Goal: Transaction & Acquisition: Purchase product/service

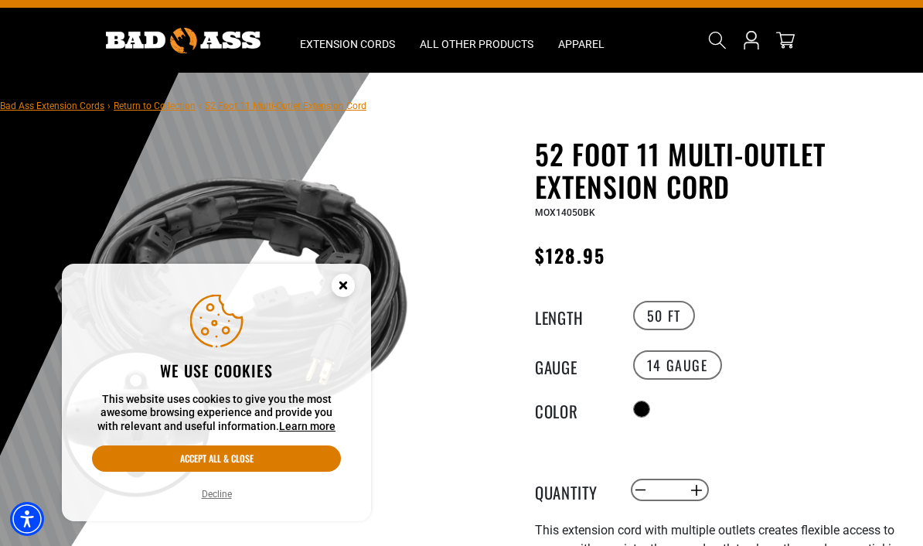
scroll to position [30, 0]
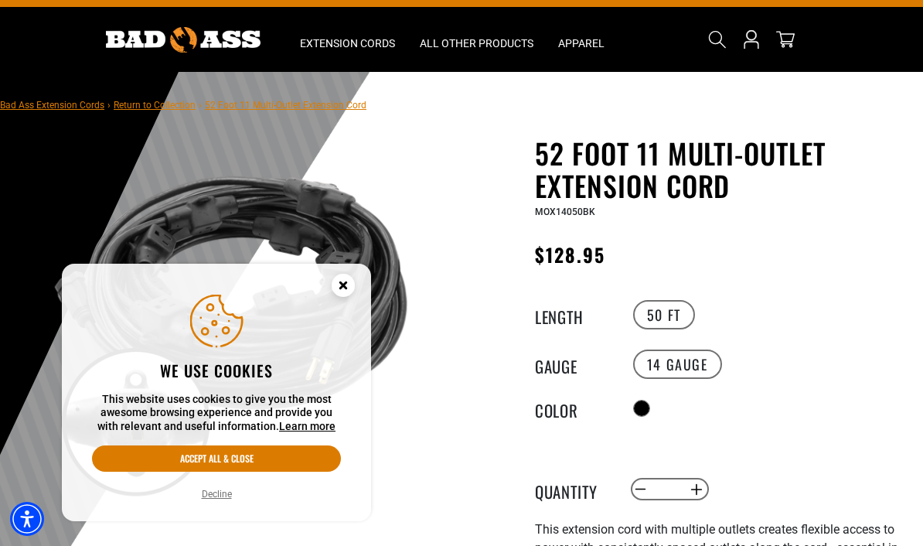
click at [334, 297] on circle "Cookie Consent" at bounding box center [343, 285] width 23 height 23
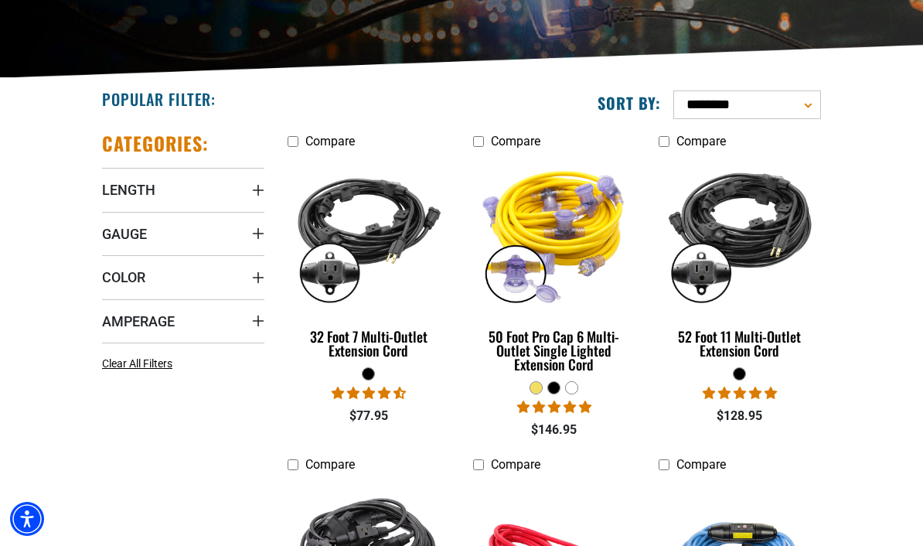
scroll to position [257, 0]
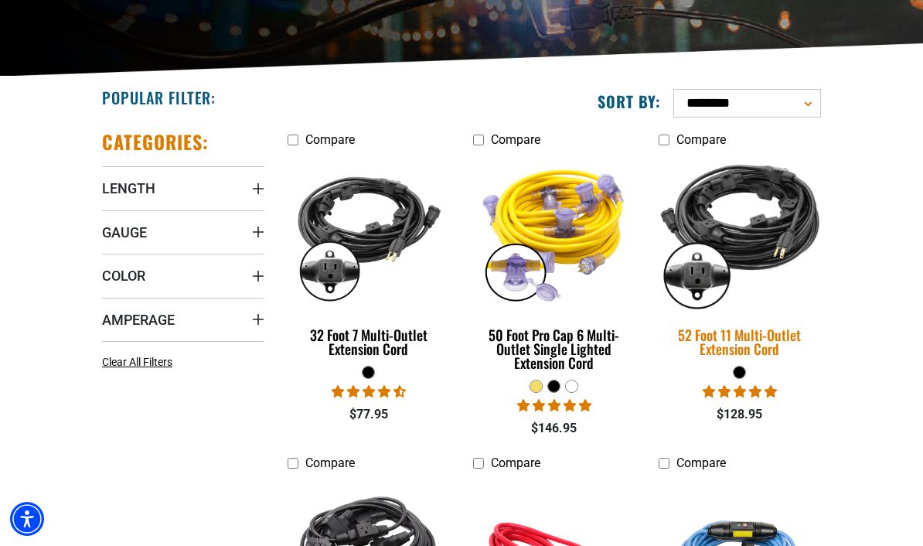
click at [765, 346] on div "52 Foot 11 Multi-Outlet Extension Cord" at bounding box center [740, 342] width 162 height 28
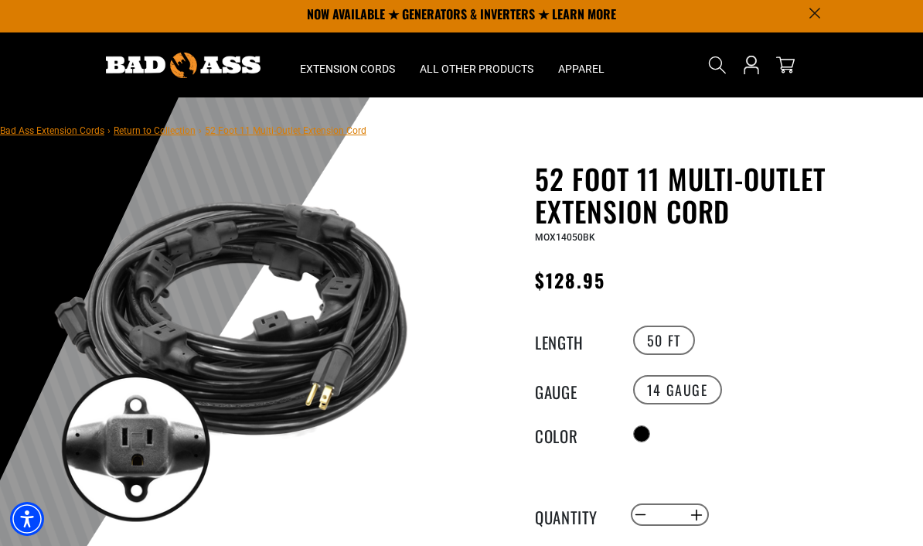
scroll to position [8, 0]
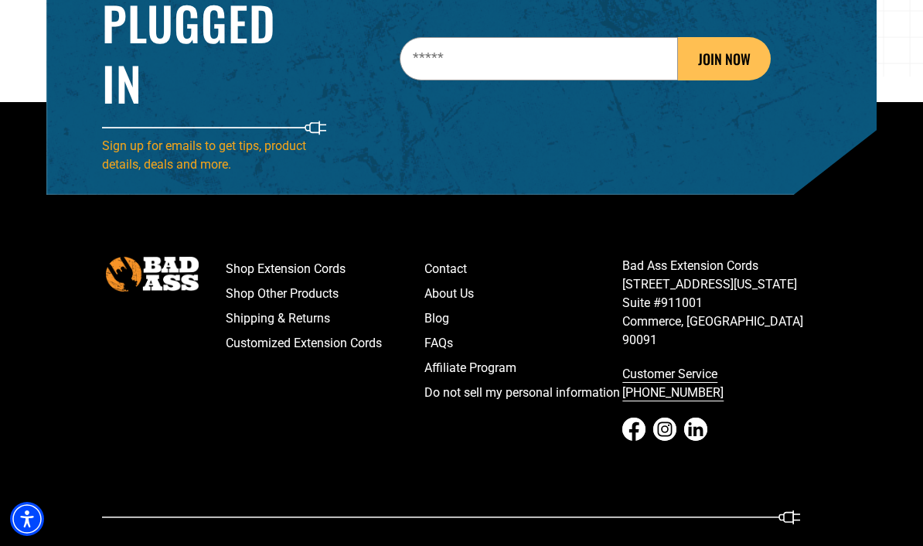
scroll to position [2351, 0]
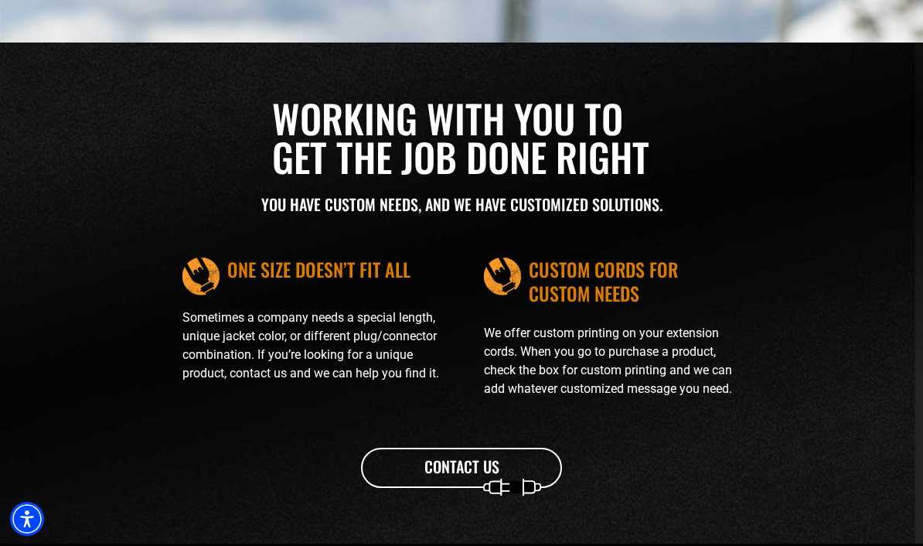
scroll to position [1623, 0]
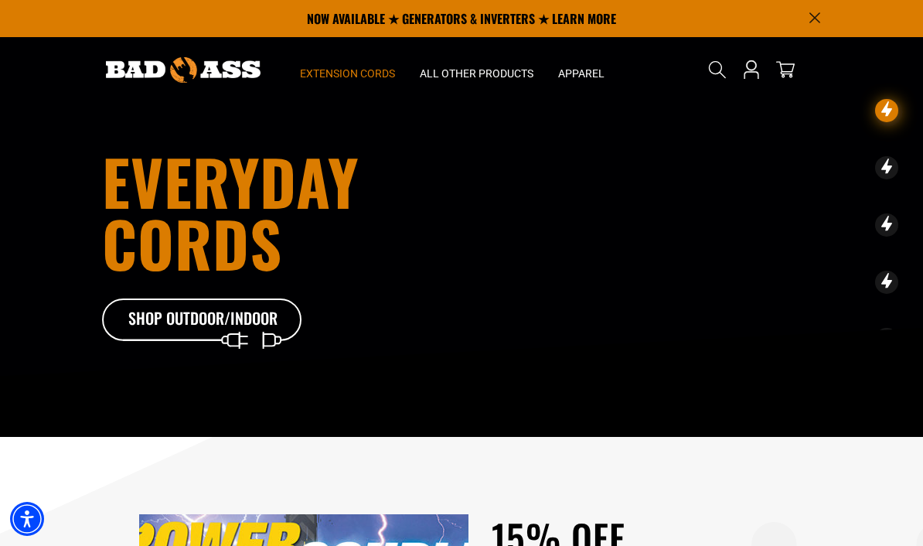
click at [308, 68] on span "Extension Cords" at bounding box center [347, 73] width 95 height 14
click at [325, 67] on span "Extension Cords" at bounding box center [347, 73] width 95 height 14
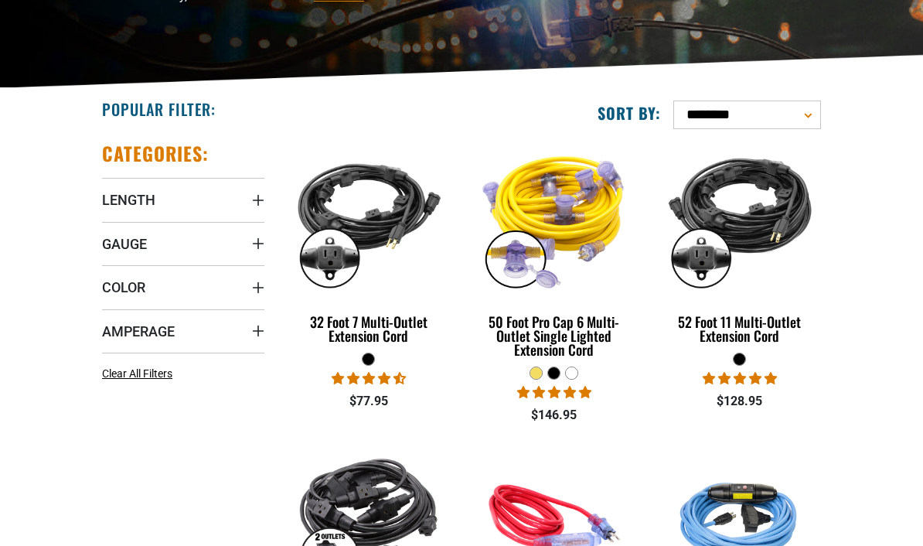
scroll to position [265, 0]
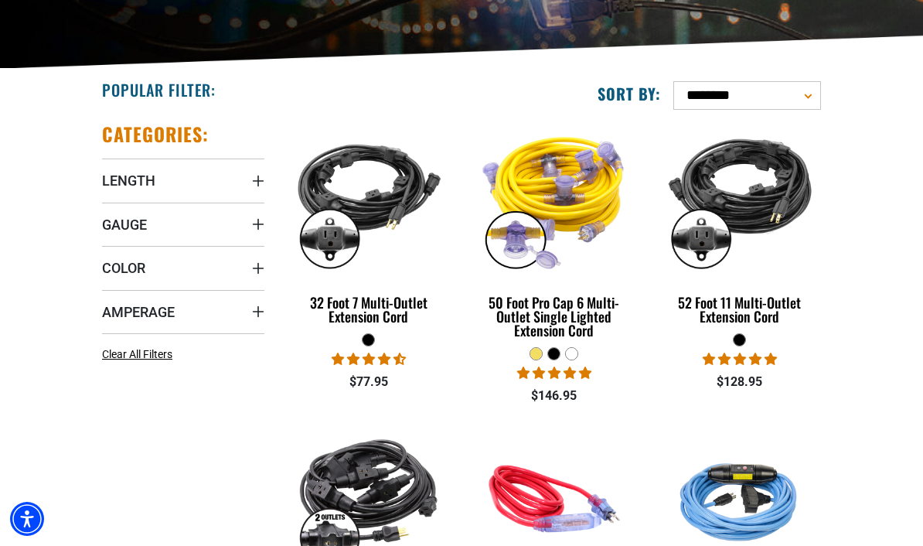
click at [550, 354] on div at bounding box center [554, 354] width 12 height 12
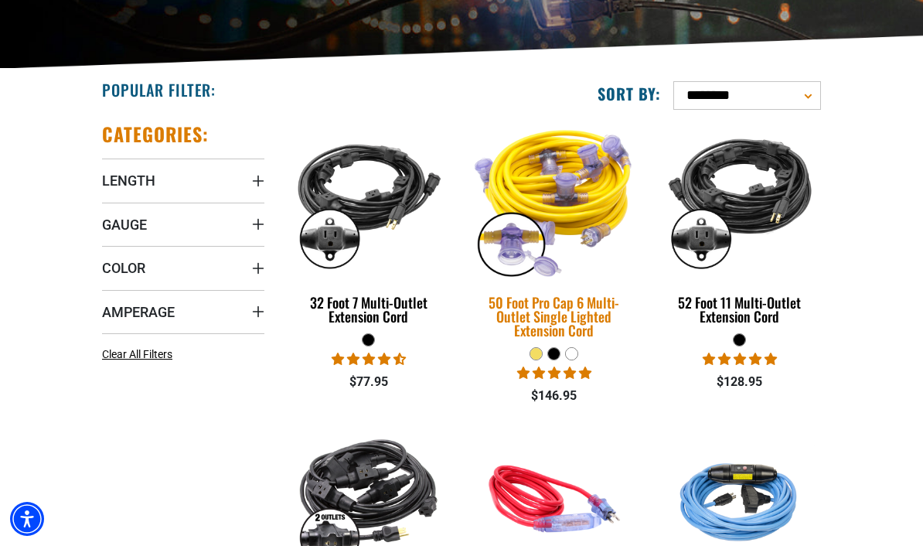
click at [550, 345] on link "50 Foot Pro Cap 6 Multi-Outlet Single Lighted Extension Cord" at bounding box center [554, 234] width 162 height 224
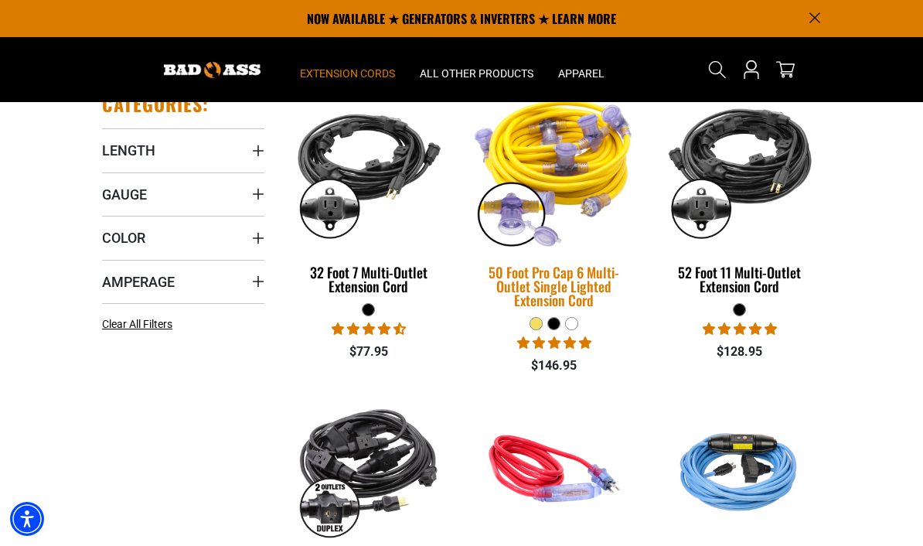
scroll to position [295, 0]
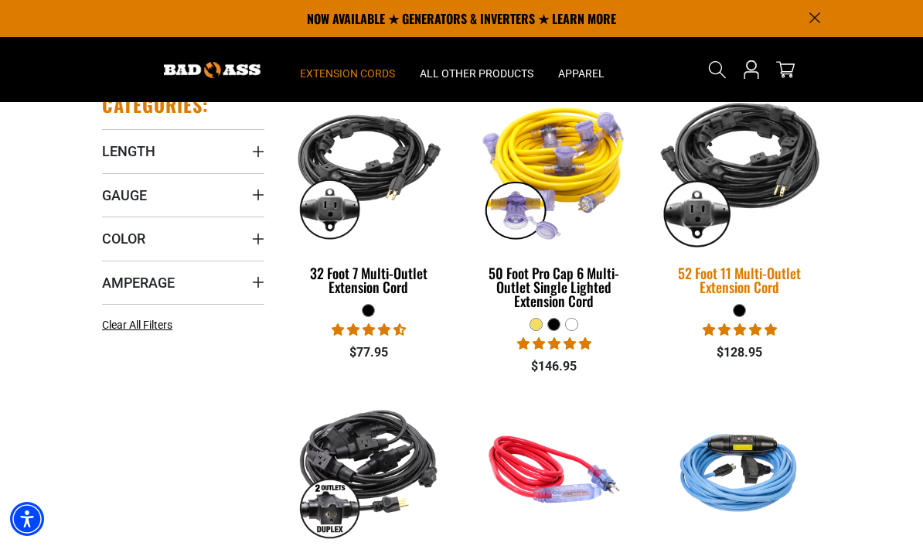
click at [788, 181] on img at bounding box center [740, 170] width 186 height 167
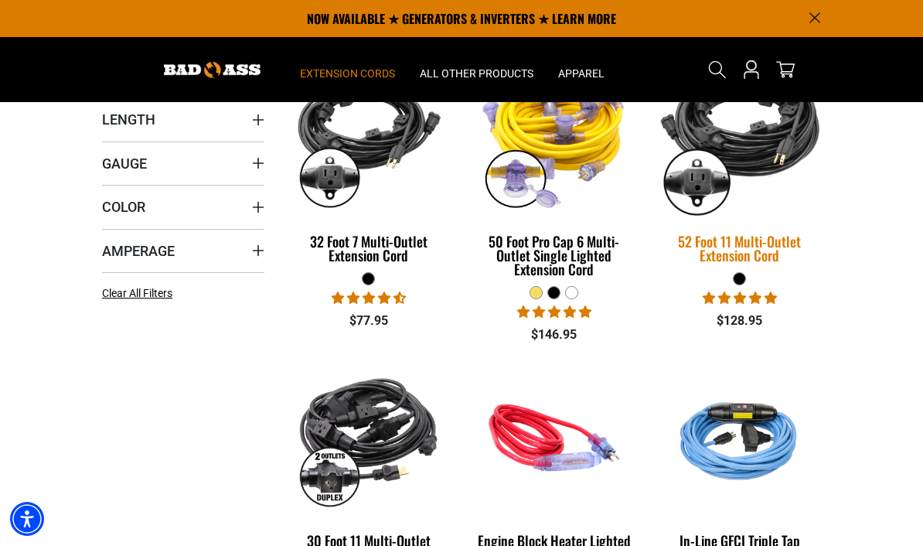
scroll to position [325, 0]
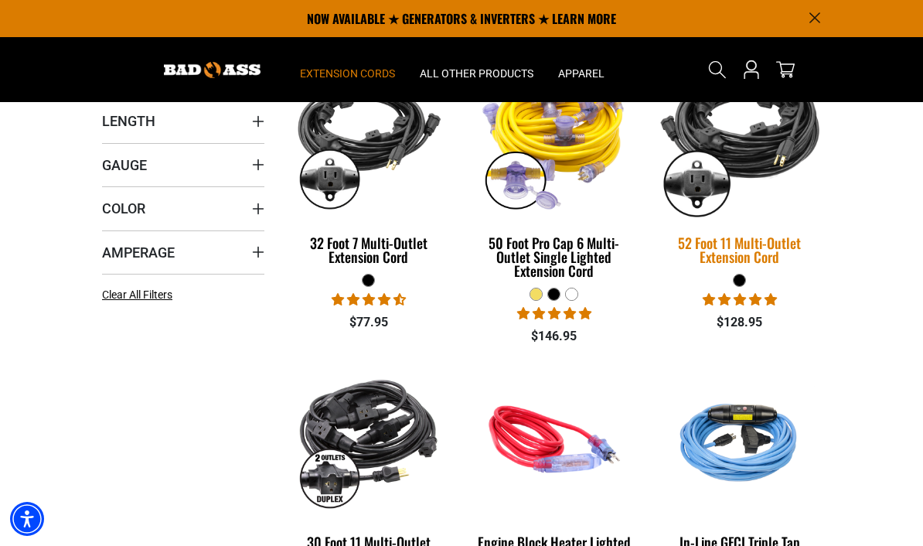
click at [765, 145] on img at bounding box center [740, 139] width 186 height 167
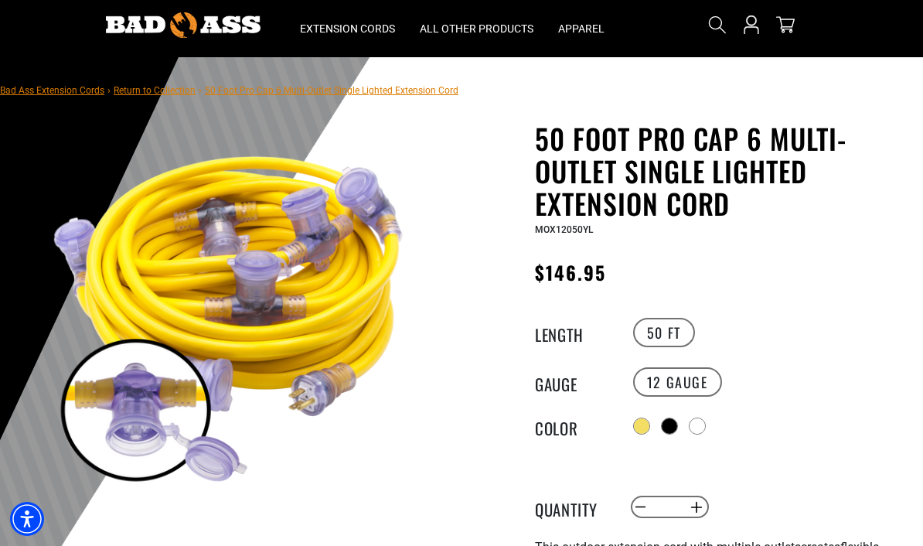
scroll to position [47, 0]
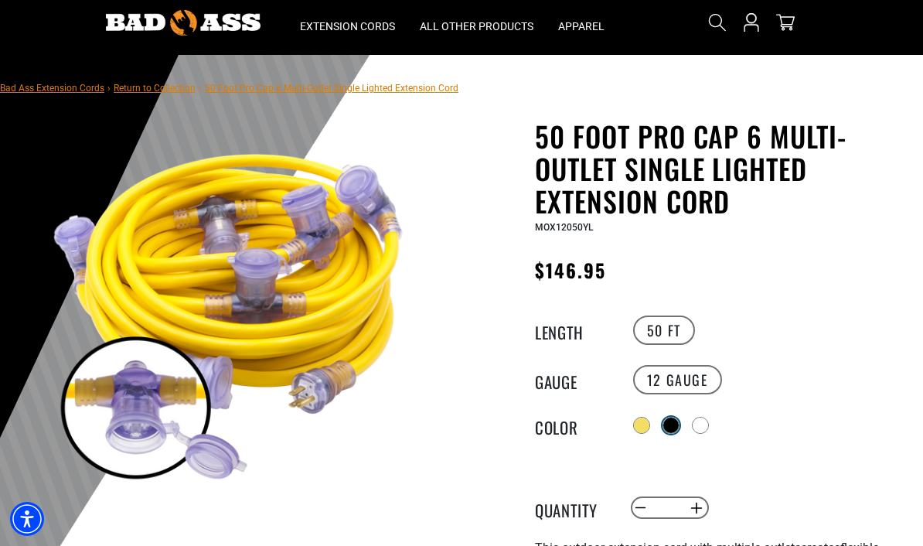
click at [671, 419] on div at bounding box center [670, 424] width 15 height 15
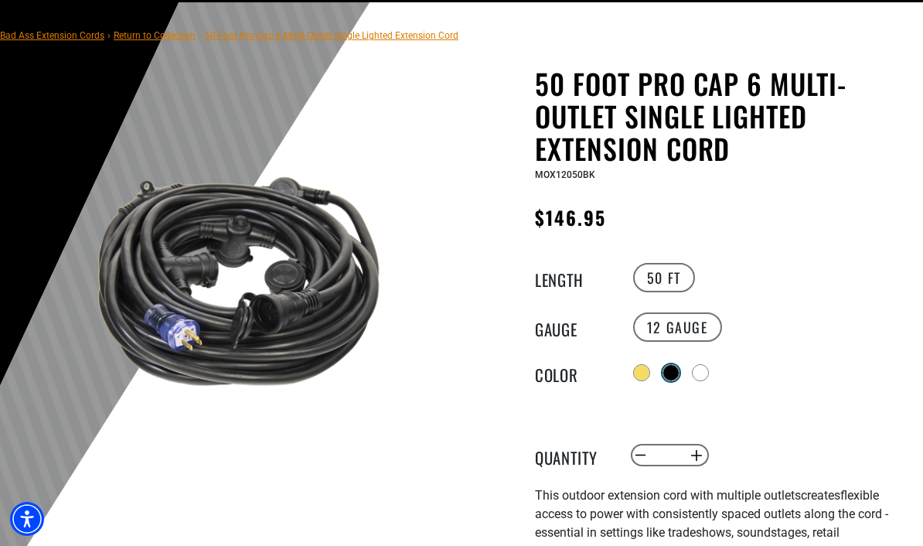
scroll to position [101, 0]
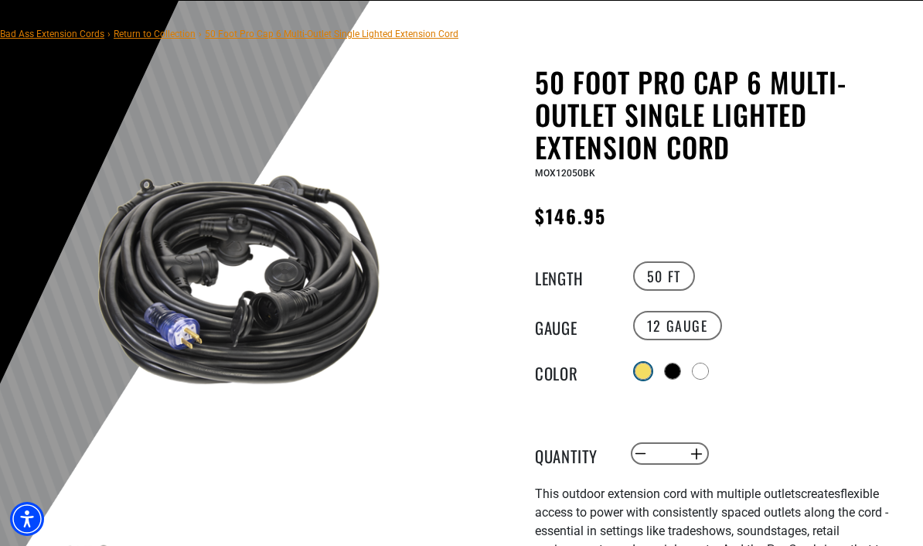
click at [639, 367] on div at bounding box center [642, 370] width 15 height 15
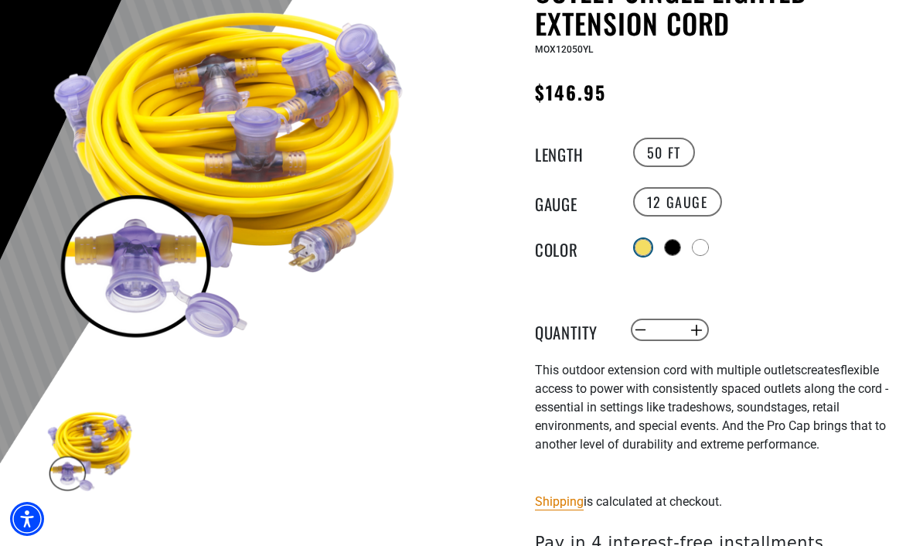
scroll to position [226, 0]
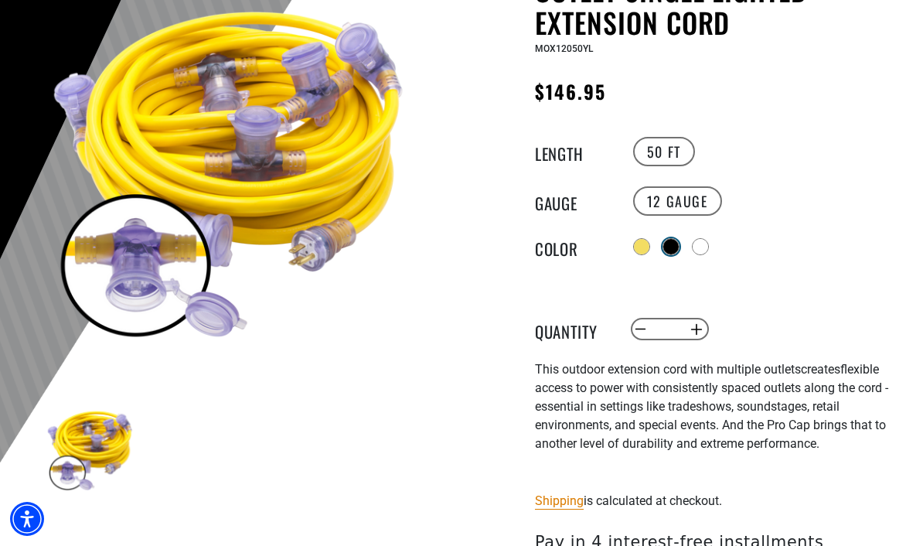
click at [666, 247] on div "Radio button Radio button Radio button" at bounding box center [770, 247] width 282 height 28
click at [668, 243] on div at bounding box center [670, 246] width 15 height 15
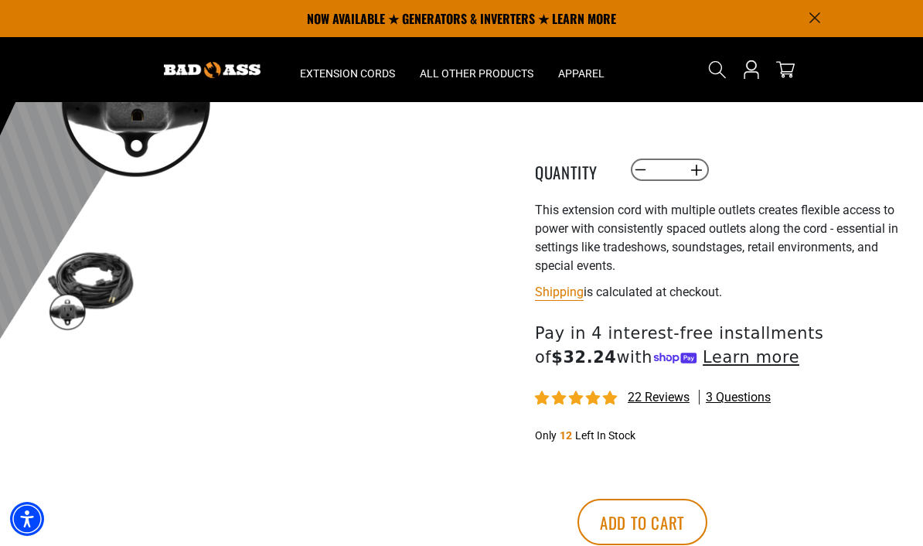
scroll to position [354, 0]
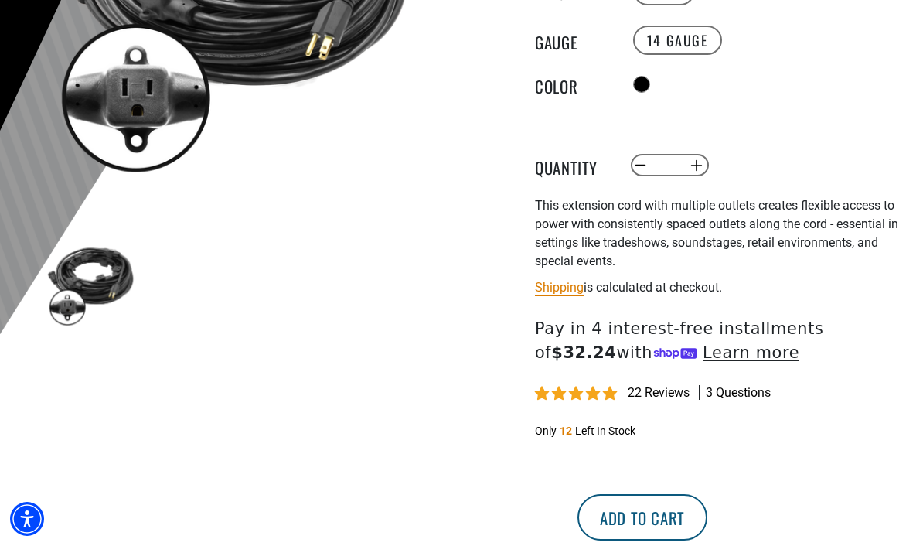
click at [707, 519] on button "Add to cart" at bounding box center [642, 517] width 130 height 46
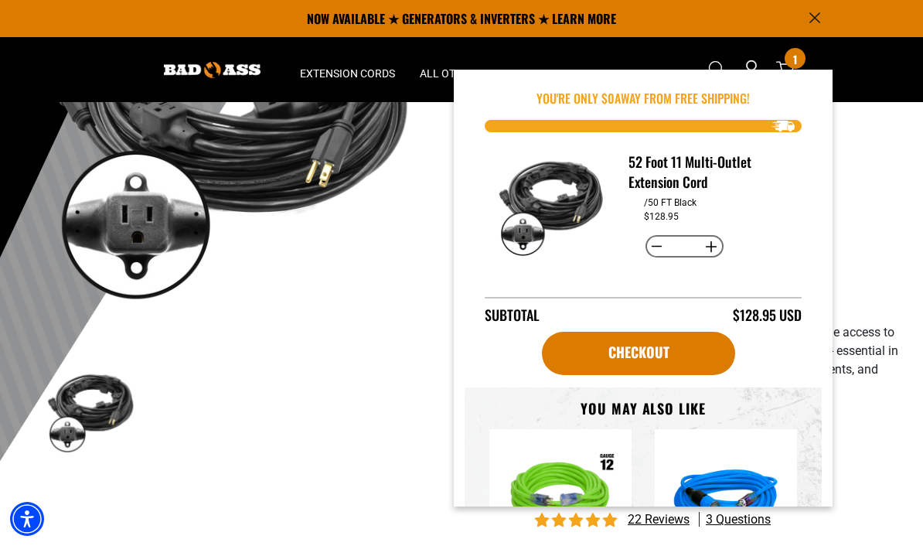
scroll to position [209, 0]
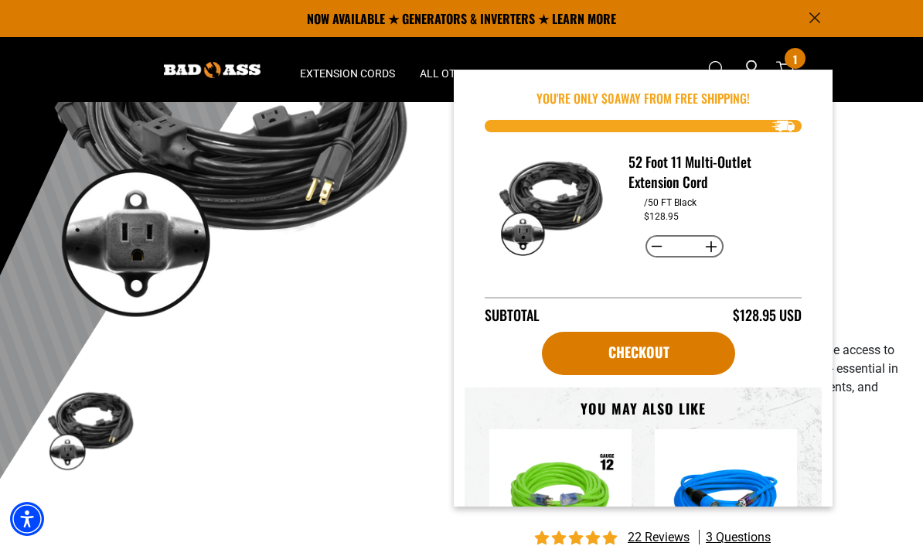
click at [243, 394] on ul at bounding box center [416, 428] width 741 height 90
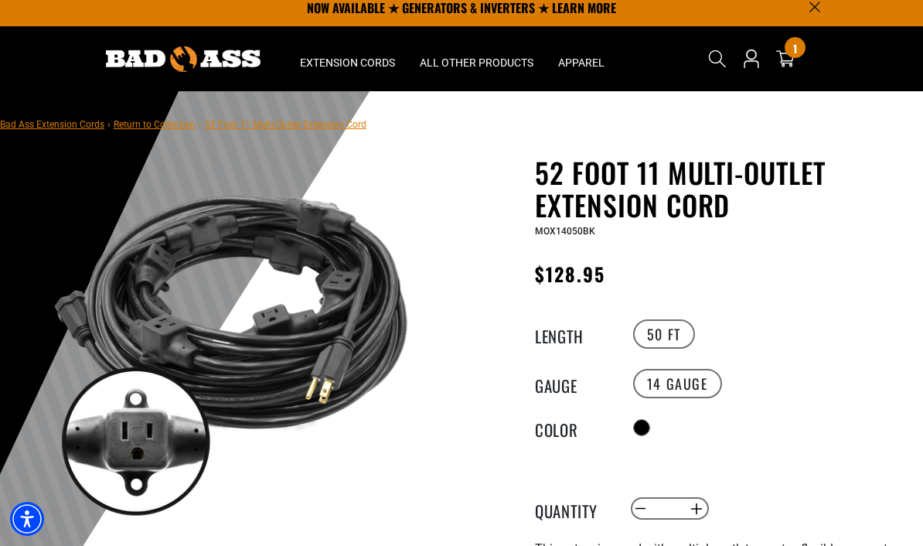
scroll to position [0, 0]
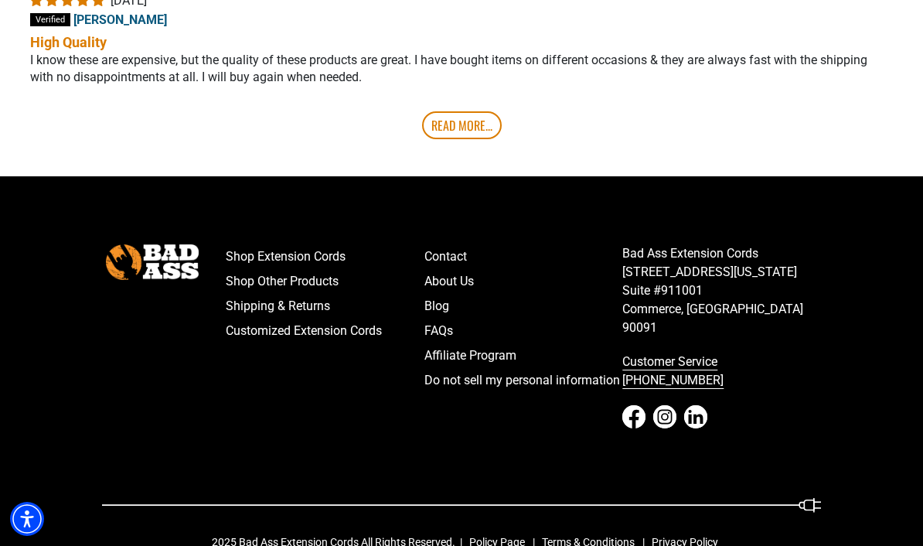
scroll to position [3517, 0]
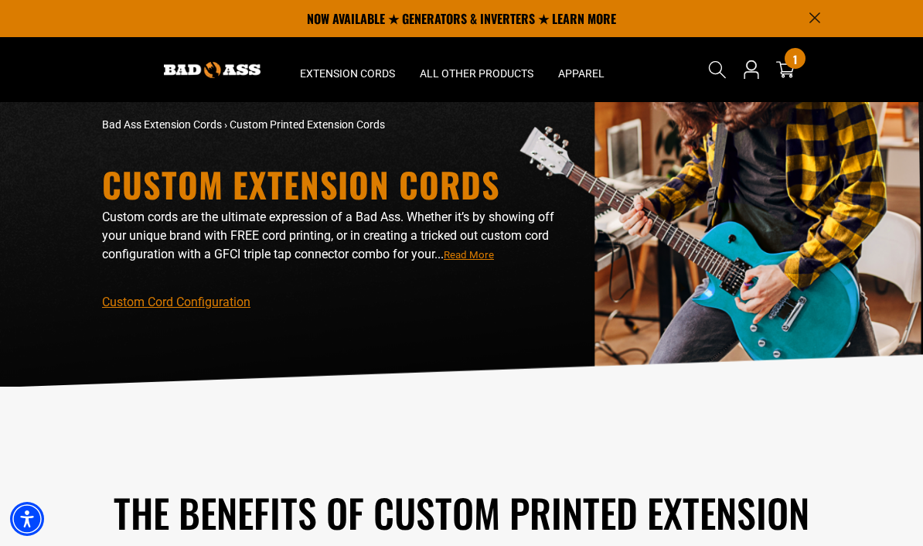
scroll to position [9, 0]
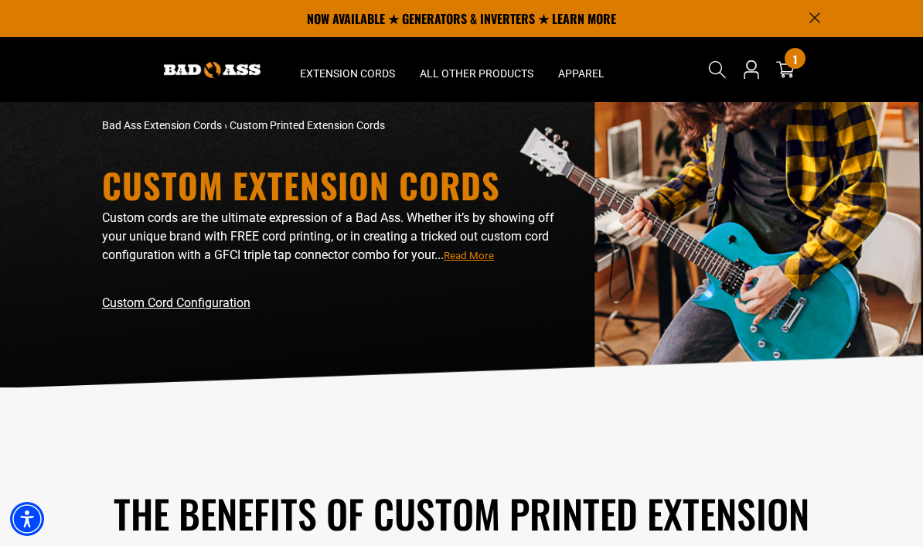
click at [228, 308] on link "Custom Cord Configuration" at bounding box center [176, 302] width 148 height 15
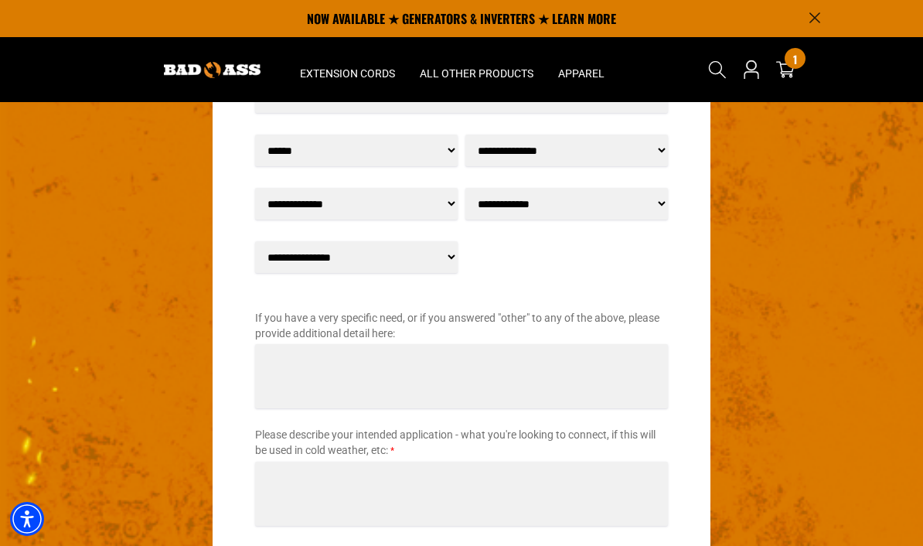
scroll to position [2256, 0]
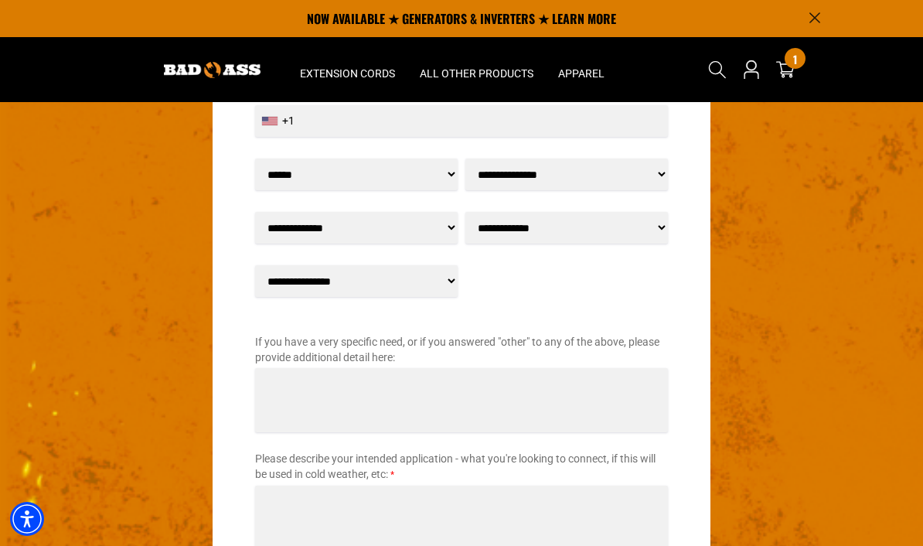
click at [412, 233] on select "**********" at bounding box center [356, 228] width 203 height 32
click at [577, 237] on select "**********" at bounding box center [566, 228] width 203 height 32
click at [594, 178] on select "**********" at bounding box center [566, 174] width 203 height 32
click at [430, 288] on select "**********" at bounding box center [356, 281] width 203 height 32
click at [443, 281] on select "**********" at bounding box center [356, 281] width 203 height 32
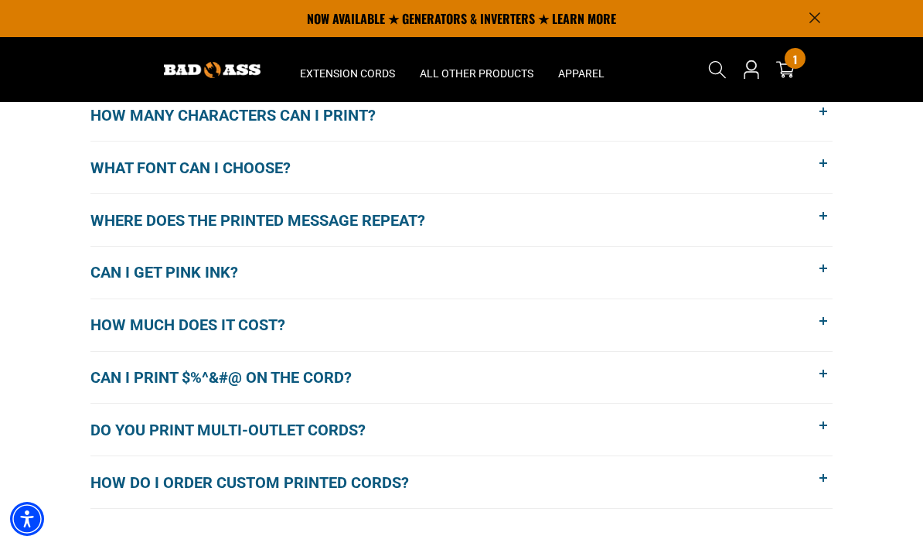
scroll to position [1178, 0]
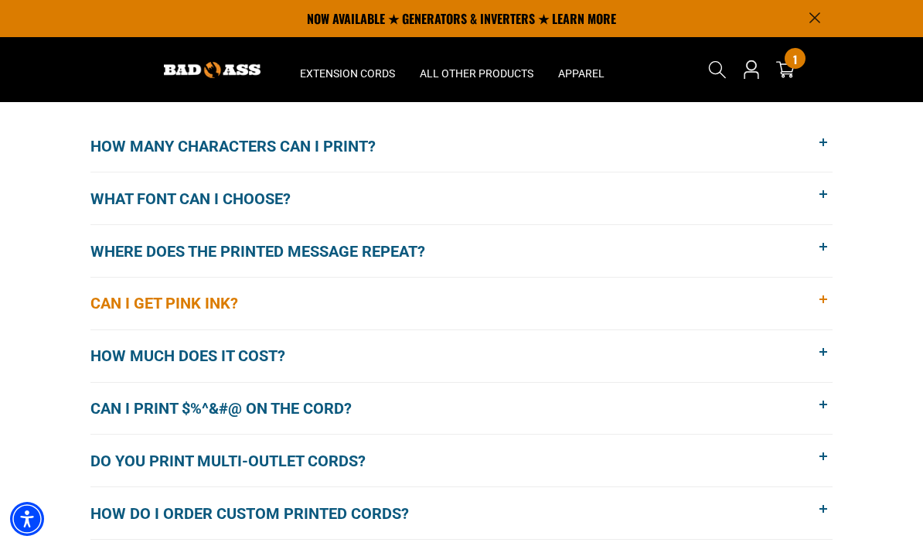
click at [717, 304] on button "Can I get pink ink?" at bounding box center [461, 304] width 742 height 52
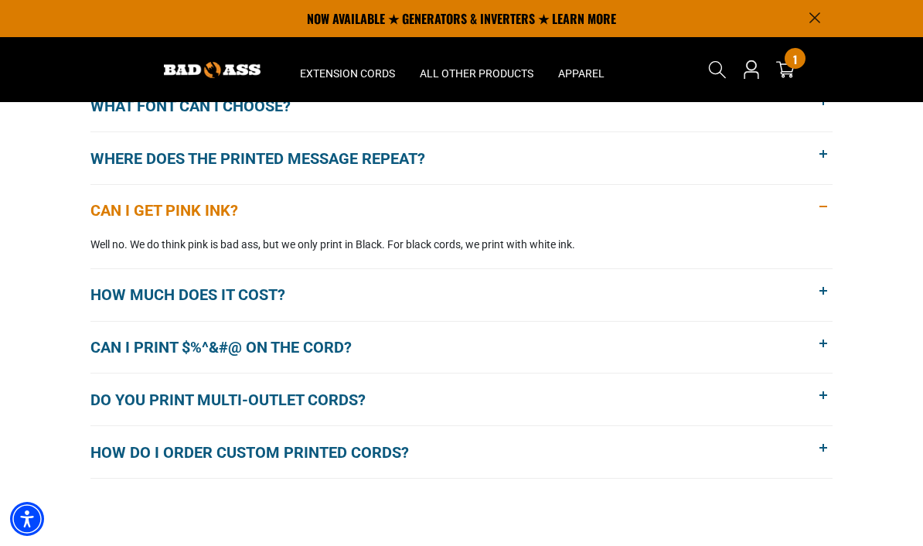
scroll to position [1266, 0]
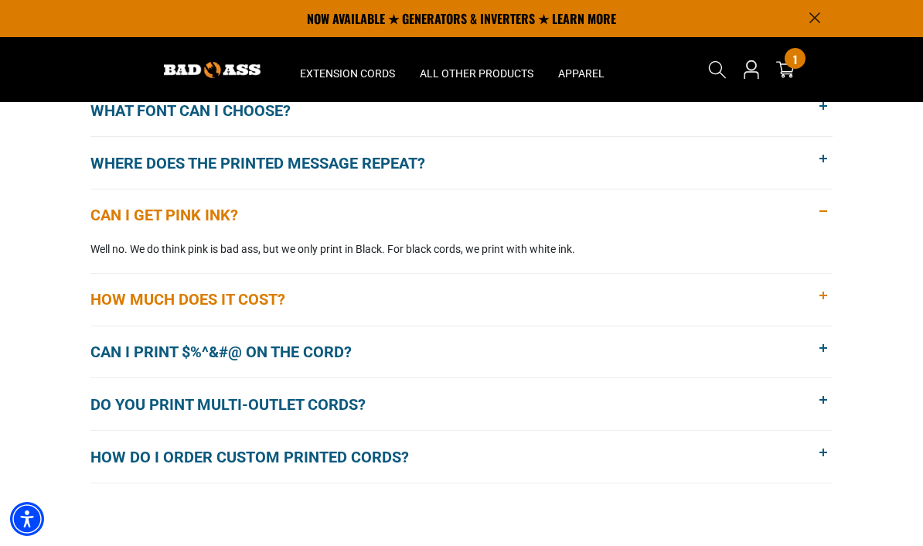
click at [716, 305] on button "How much does it cost?" at bounding box center [461, 300] width 742 height 52
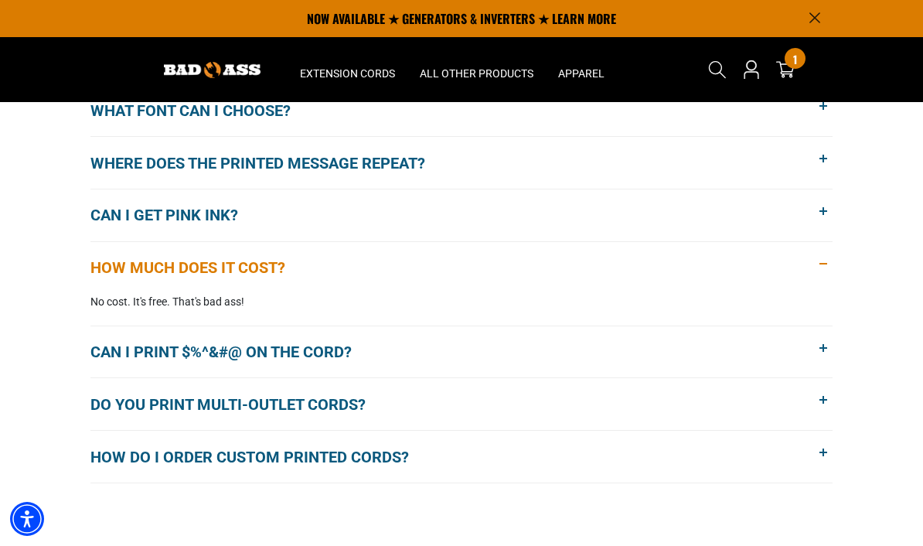
click at [700, 337] on button "Can I print $%^&#@ on the cord?" at bounding box center [461, 352] width 742 height 52
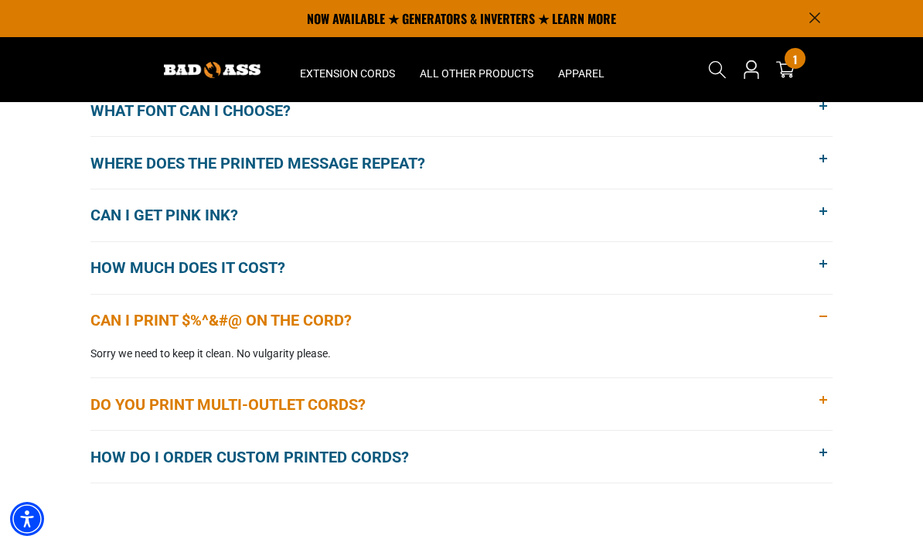
click at [680, 401] on button "Do you print multi-outlet cords?" at bounding box center [461, 404] width 742 height 52
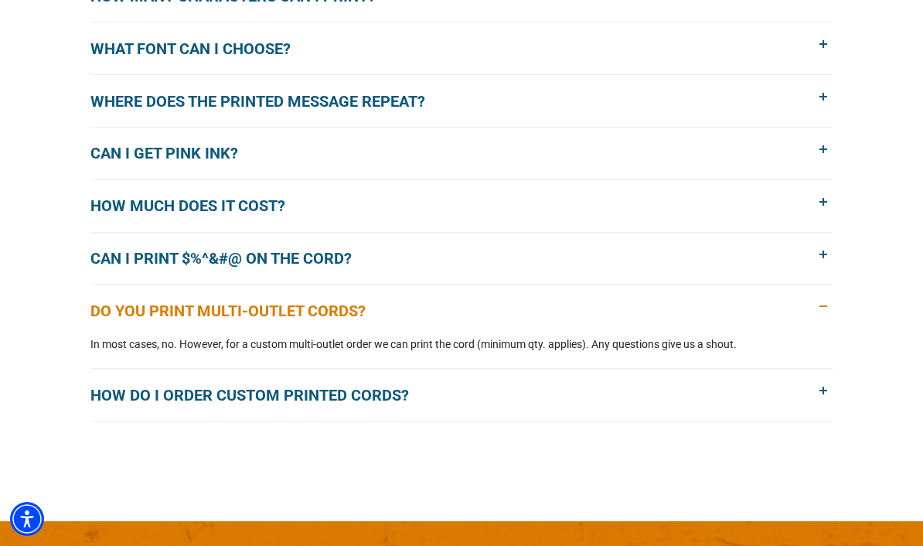
scroll to position [1330, 0]
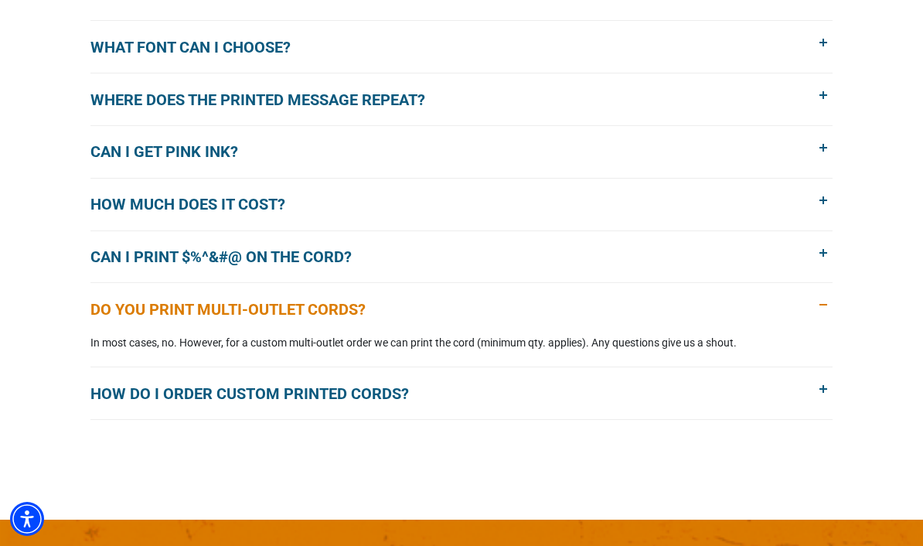
click at [116, 393] on span "How do I order custom printed cords?" at bounding box center [261, 393] width 342 height 23
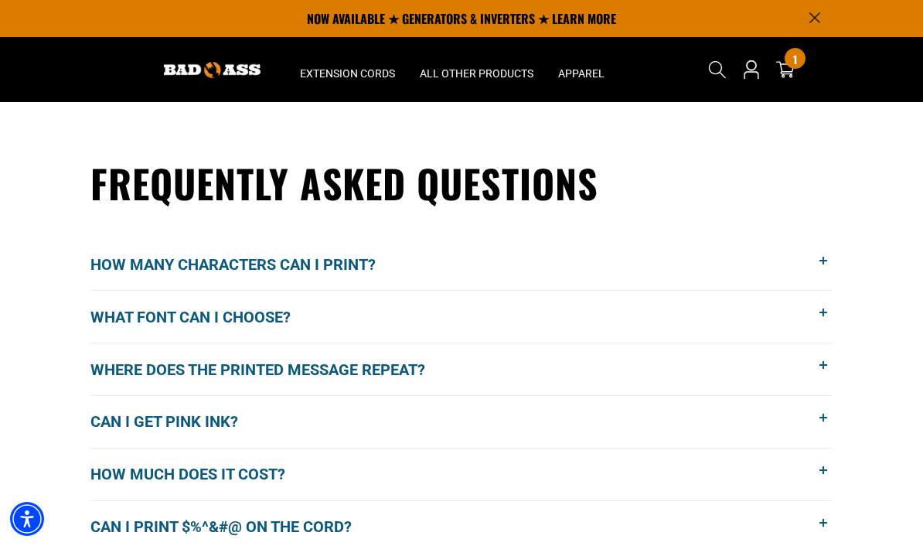
scroll to position [1044, 0]
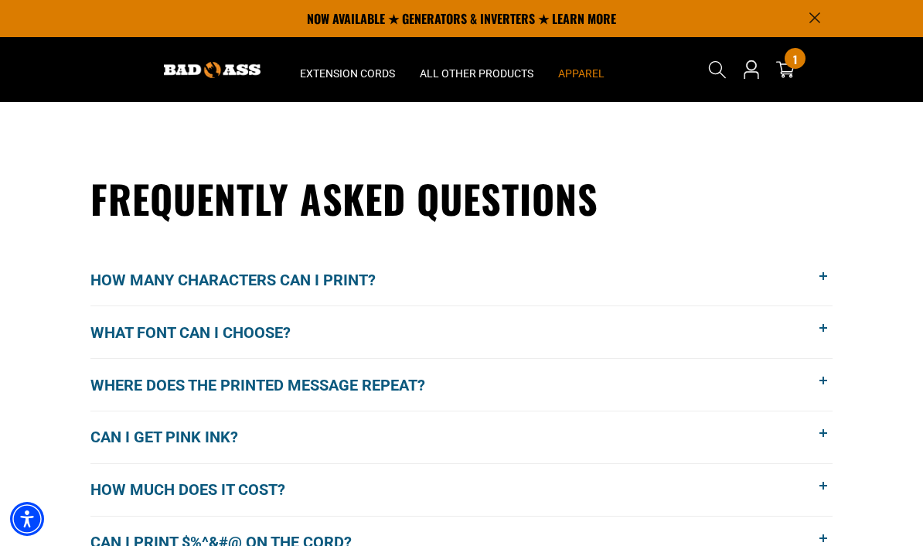
click at [587, 70] on span "Apparel" at bounding box center [581, 73] width 46 height 14
click at [588, 71] on span "Apparel" at bounding box center [581, 73] width 46 height 14
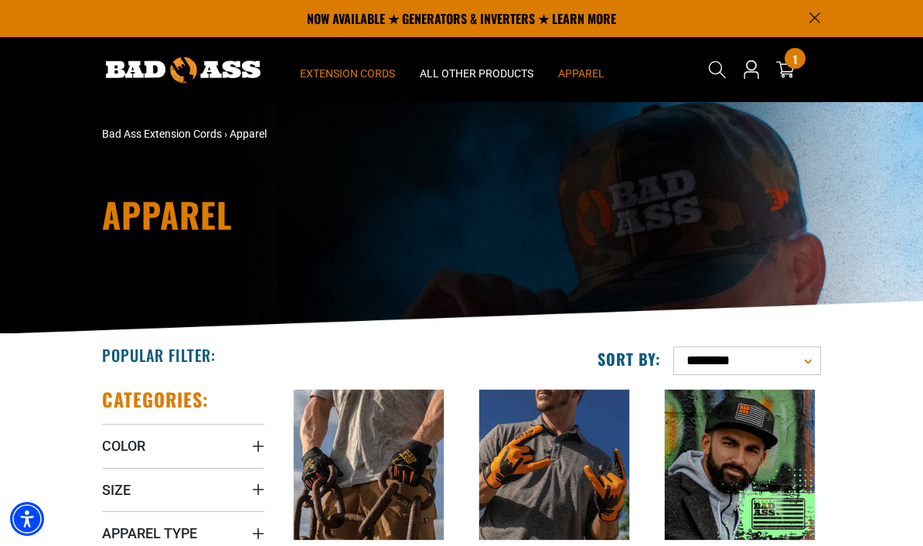
click at [349, 72] on span "Extension Cords" at bounding box center [347, 73] width 95 height 14
click at [371, 73] on span "Extension Cords" at bounding box center [347, 73] width 95 height 14
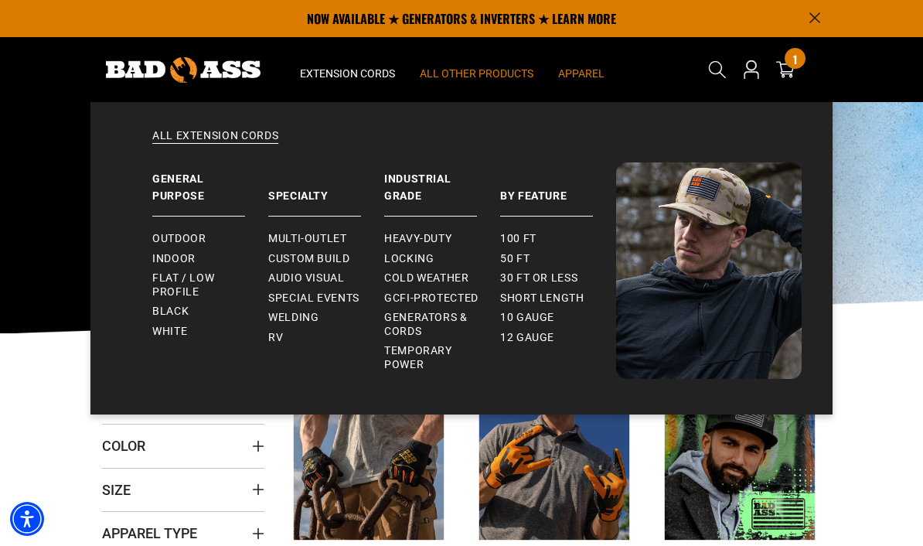
click at [477, 74] on span "All Other Products" at bounding box center [477, 73] width 114 height 14
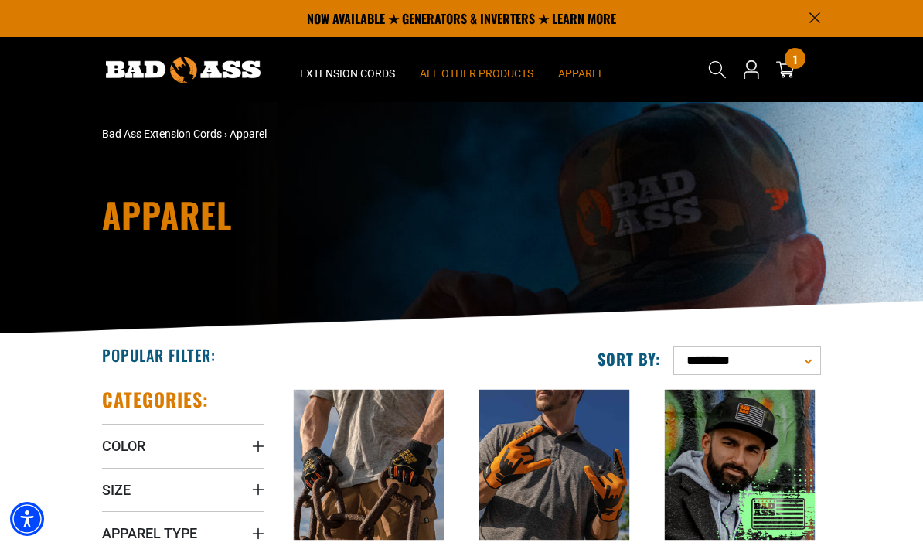
click at [515, 66] on summary "All Other Products" at bounding box center [476, 69] width 138 height 65
click at [501, 79] on span "All Other Products" at bounding box center [477, 73] width 114 height 14
click at [509, 76] on span "All Other Products" at bounding box center [477, 73] width 114 height 14
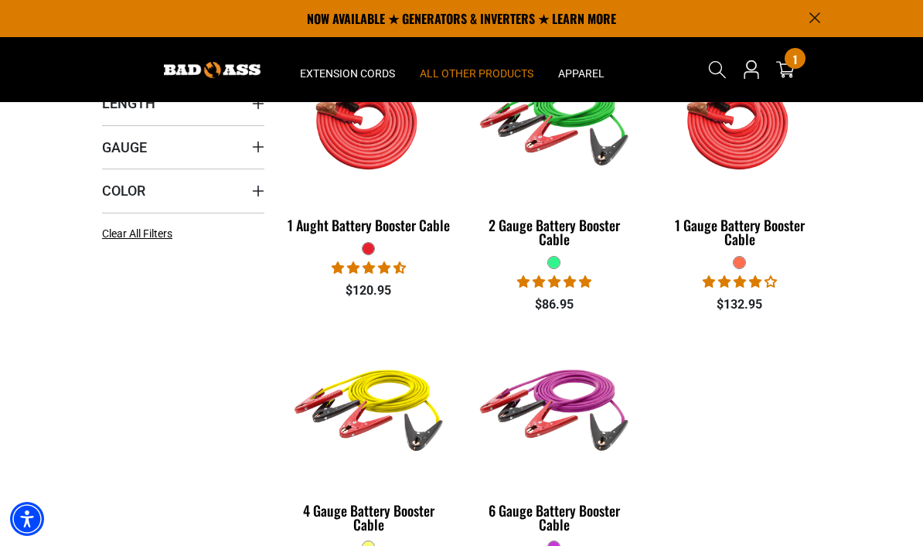
scroll to position [280, 0]
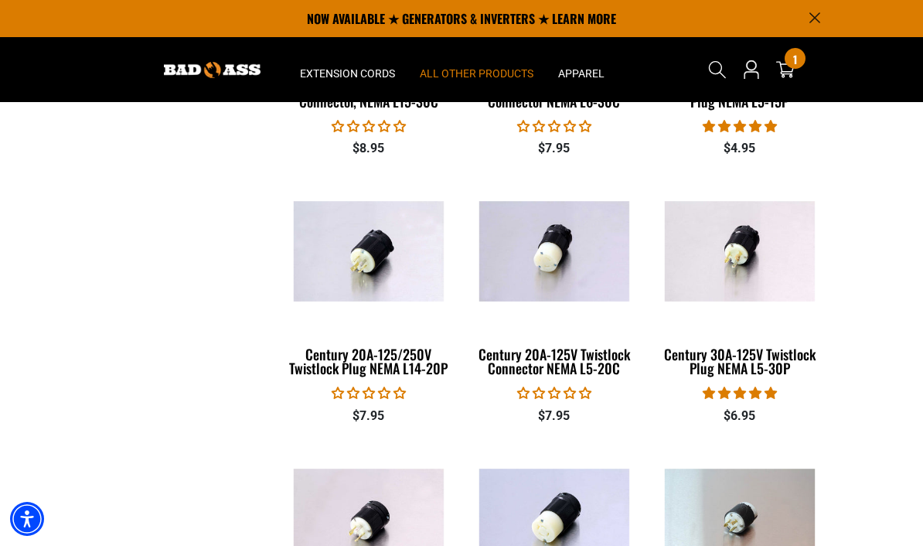
scroll to position [1023, 0]
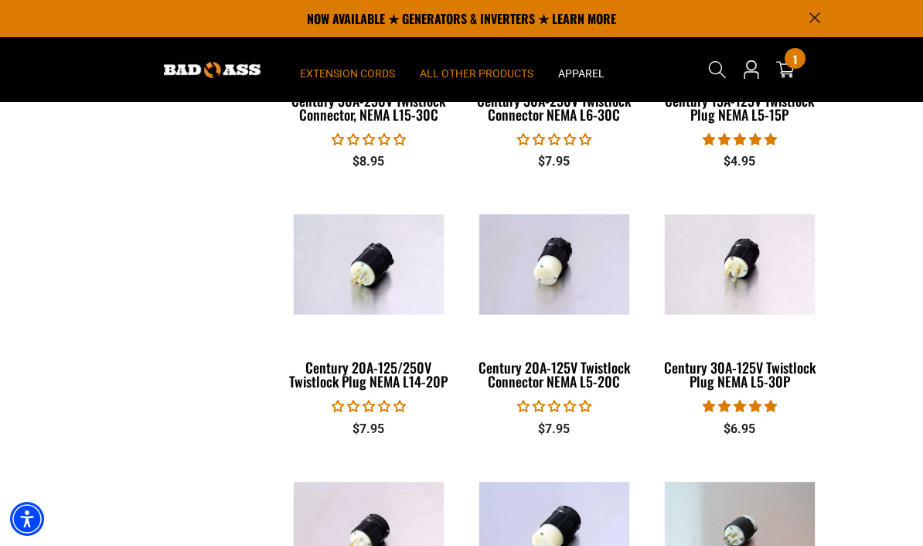
click at [376, 69] on span "Extension Cords" at bounding box center [347, 73] width 95 height 14
click at [381, 69] on span "Extension Cords" at bounding box center [347, 73] width 95 height 14
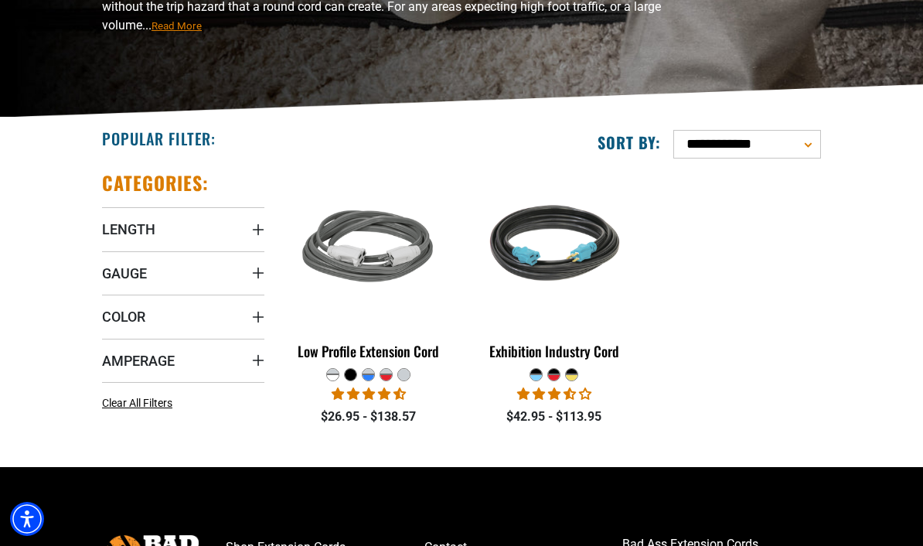
scroll to position [198, 0]
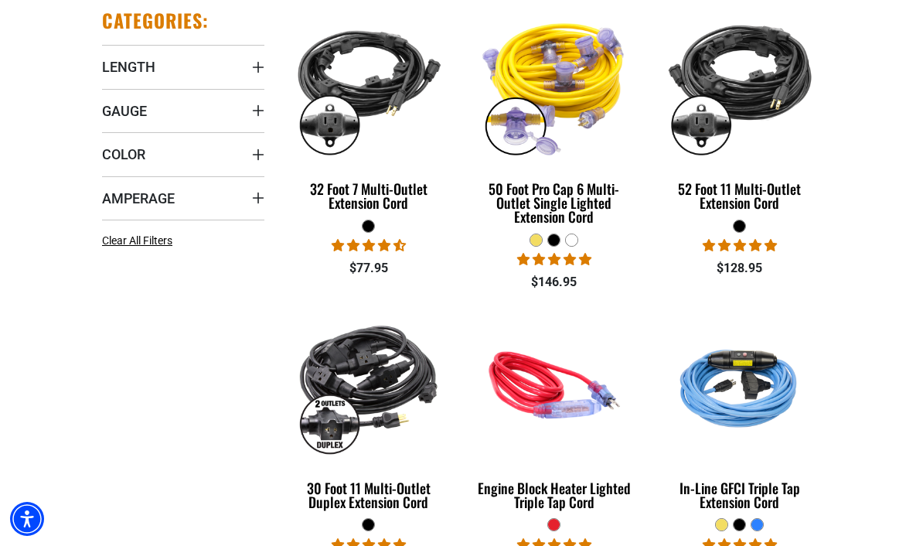
scroll to position [382, 0]
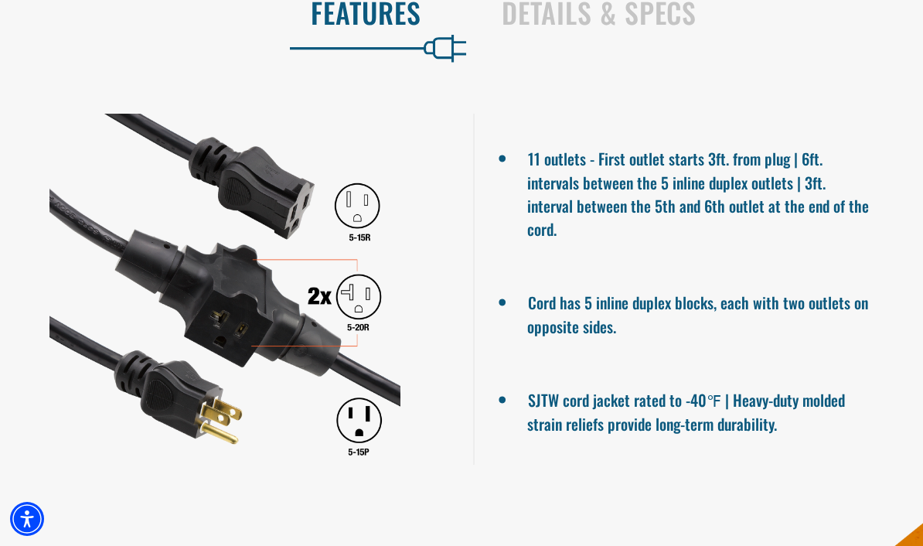
scroll to position [1009, 0]
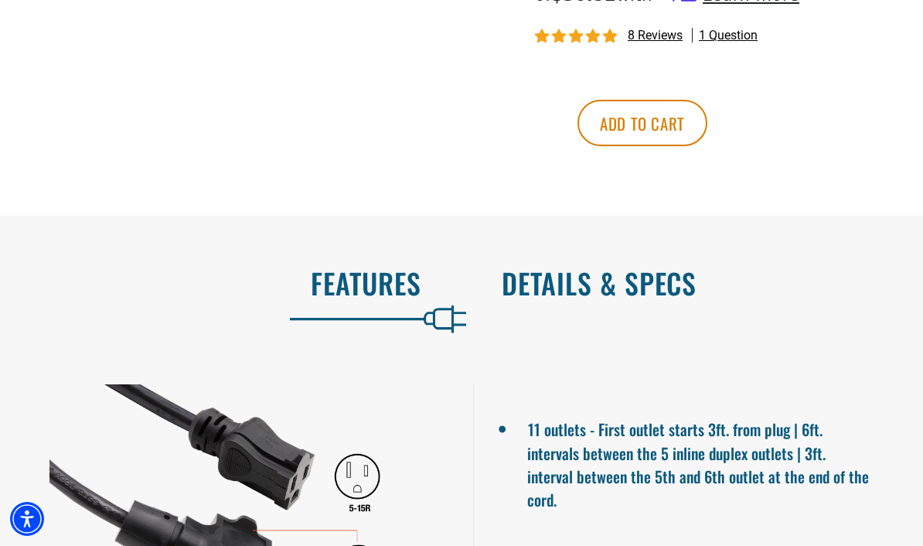
click at [664, 298] on h2 "Details & Specs" at bounding box center [696, 283] width 389 height 32
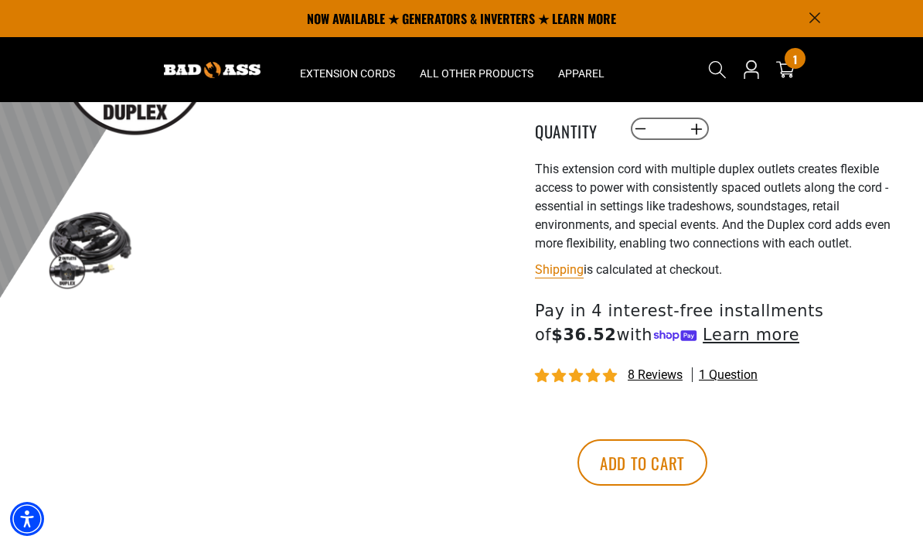
scroll to position [397, 0]
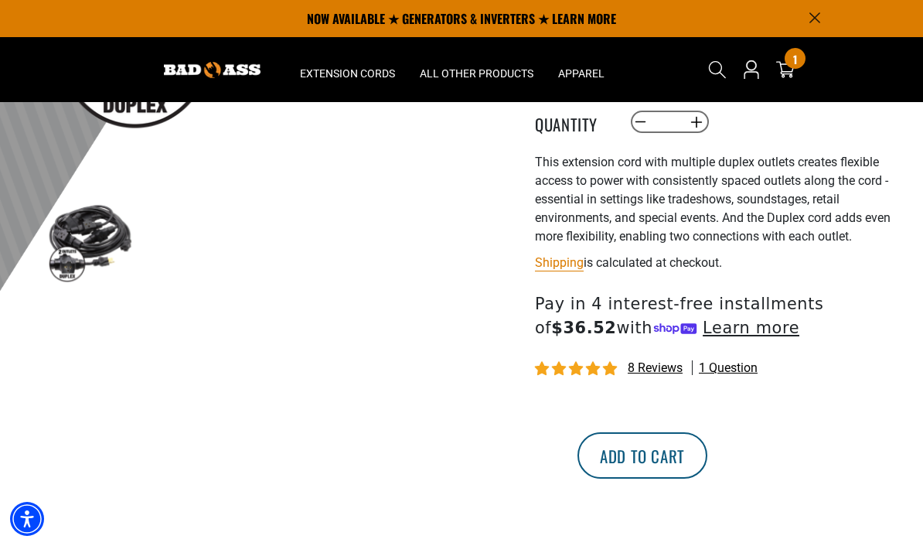
click at [707, 474] on button "Add to cart" at bounding box center [642, 455] width 130 height 46
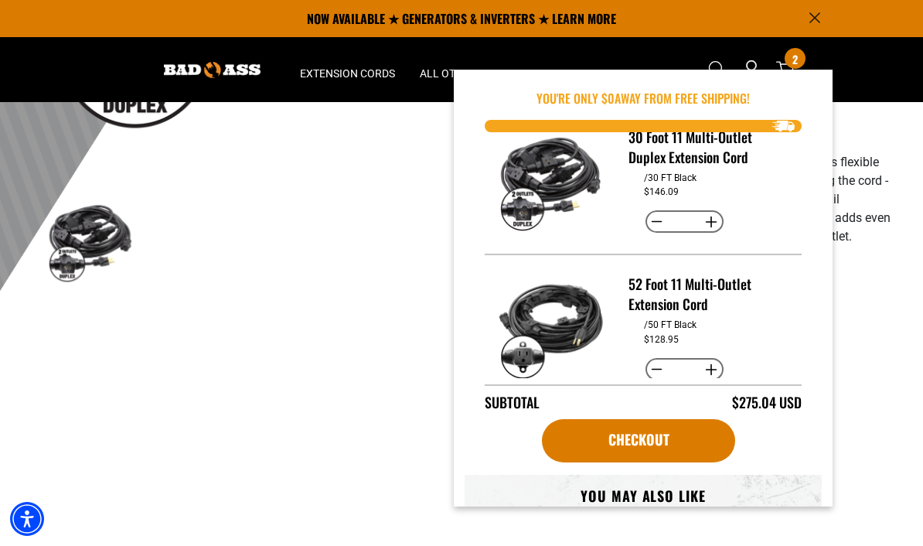
scroll to position [27, 0]
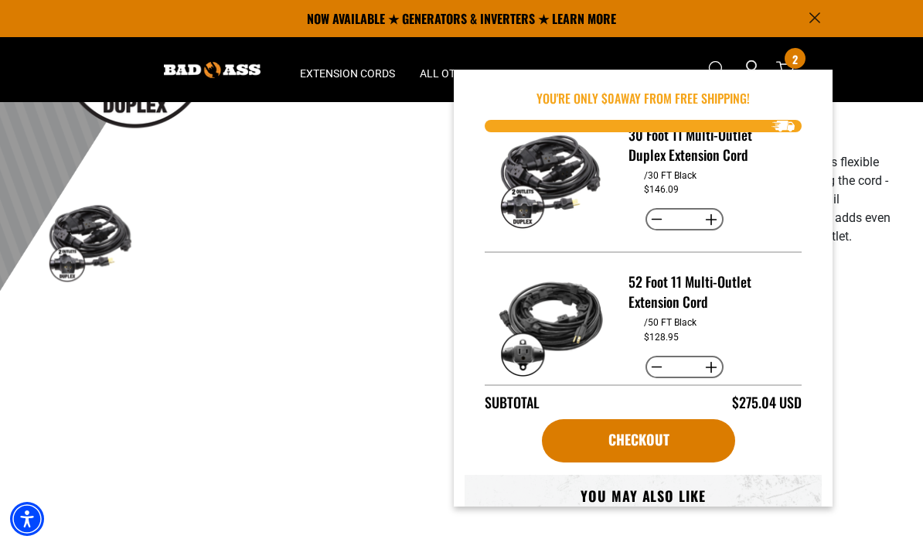
click at [719, 288] on h3 "52 Foot 11 Multi-Outlet Extension Cord" at bounding box center [709, 291] width 162 height 40
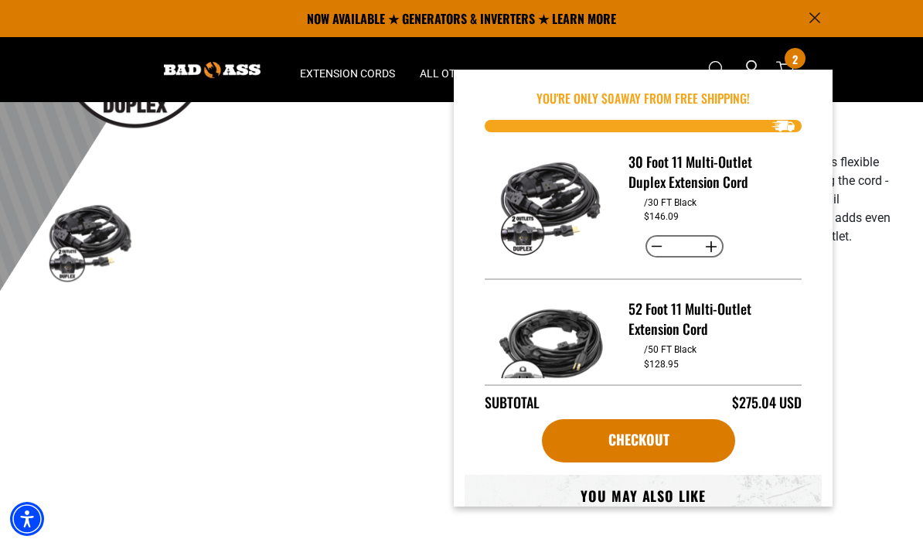
scroll to position [-1, 0]
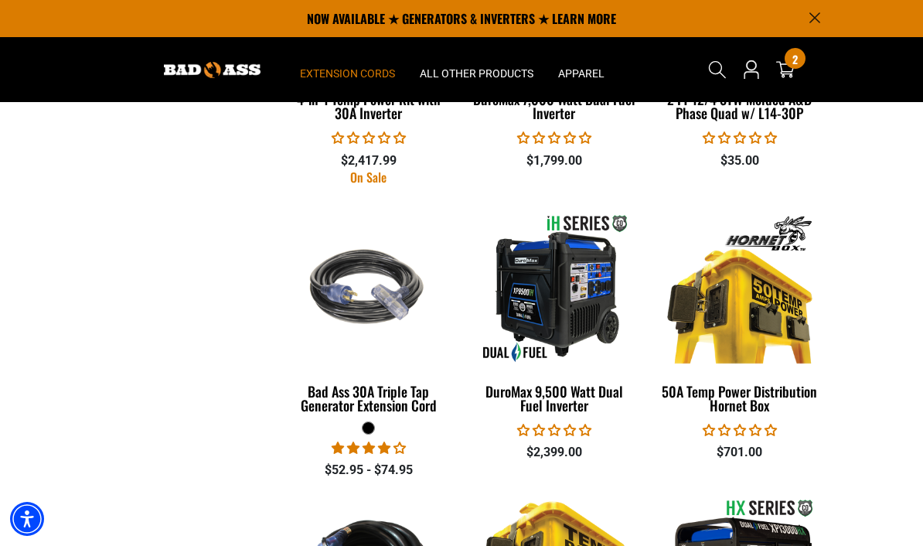
scroll to position [1616, 0]
